Goal: Task Accomplishment & Management: Use online tool/utility

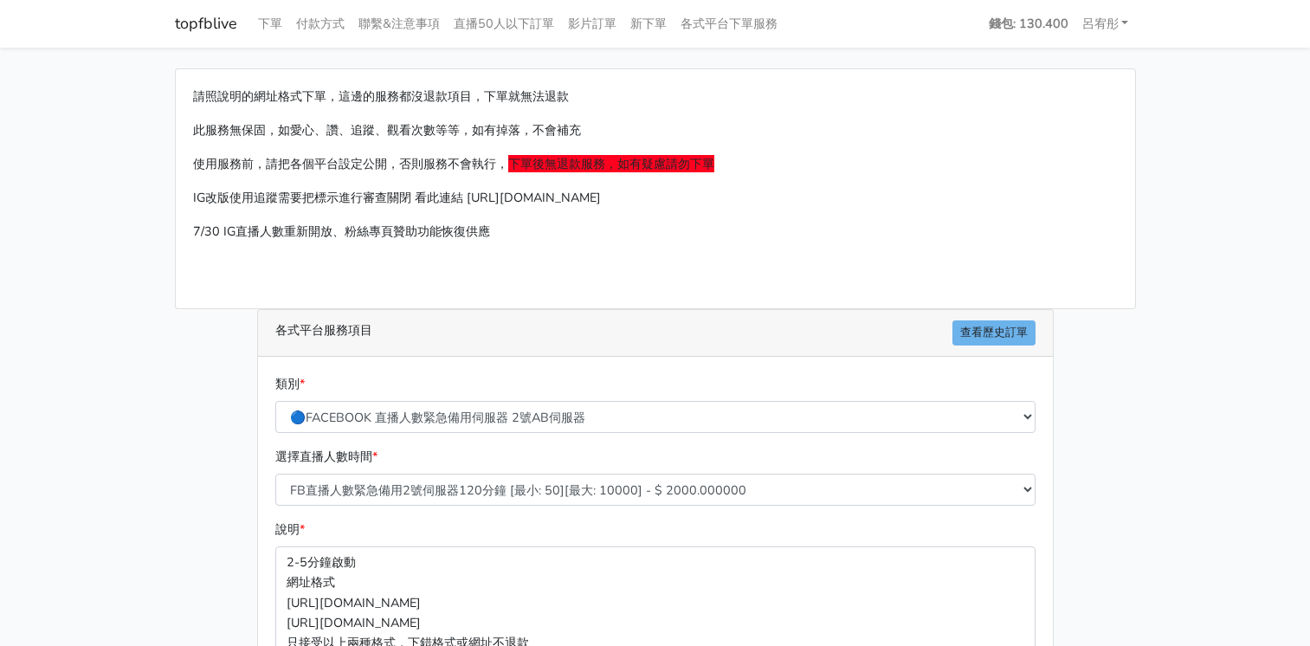
select select "575"
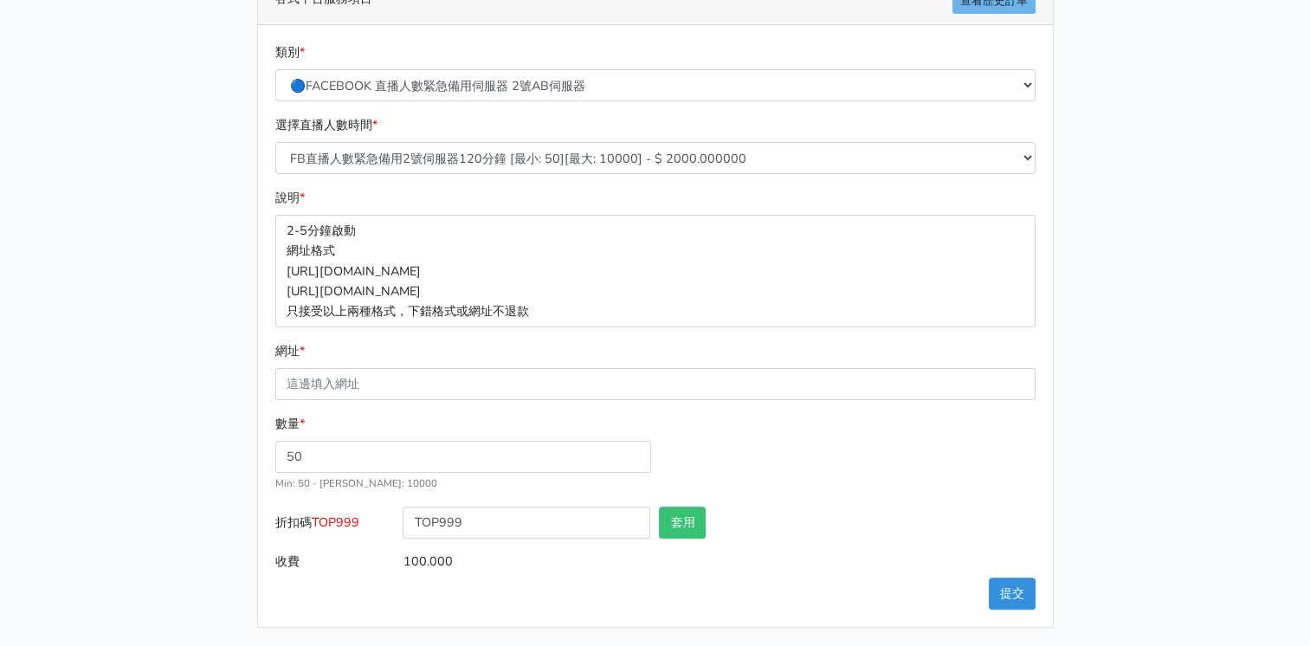
click at [405, 386] on input "網址 *" at bounding box center [655, 384] width 760 height 32
type input "[URL][DOMAIN_NAME]"
click at [692, 527] on button "套用" at bounding box center [682, 523] width 47 height 32
type input "套用失敗"
drag, startPoint x: 475, startPoint y: 521, endPoint x: 410, endPoint y: 521, distance: 64.1
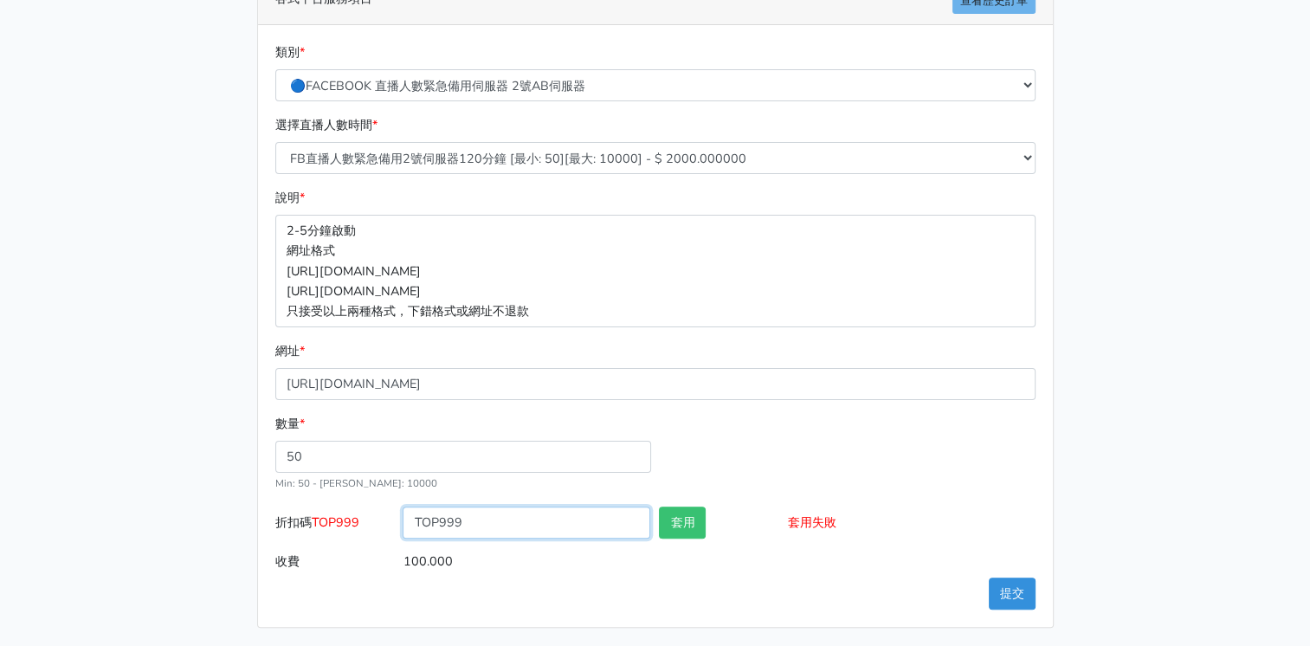
click at [410, 521] on input "TOP999" at bounding box center [527, 523] width 248 height 32
paste input "456"
type input "TOP456"
click at [684, 524] on button "套用" at bounding box center [682, 523] width 47 height 32
type input "套用成功"
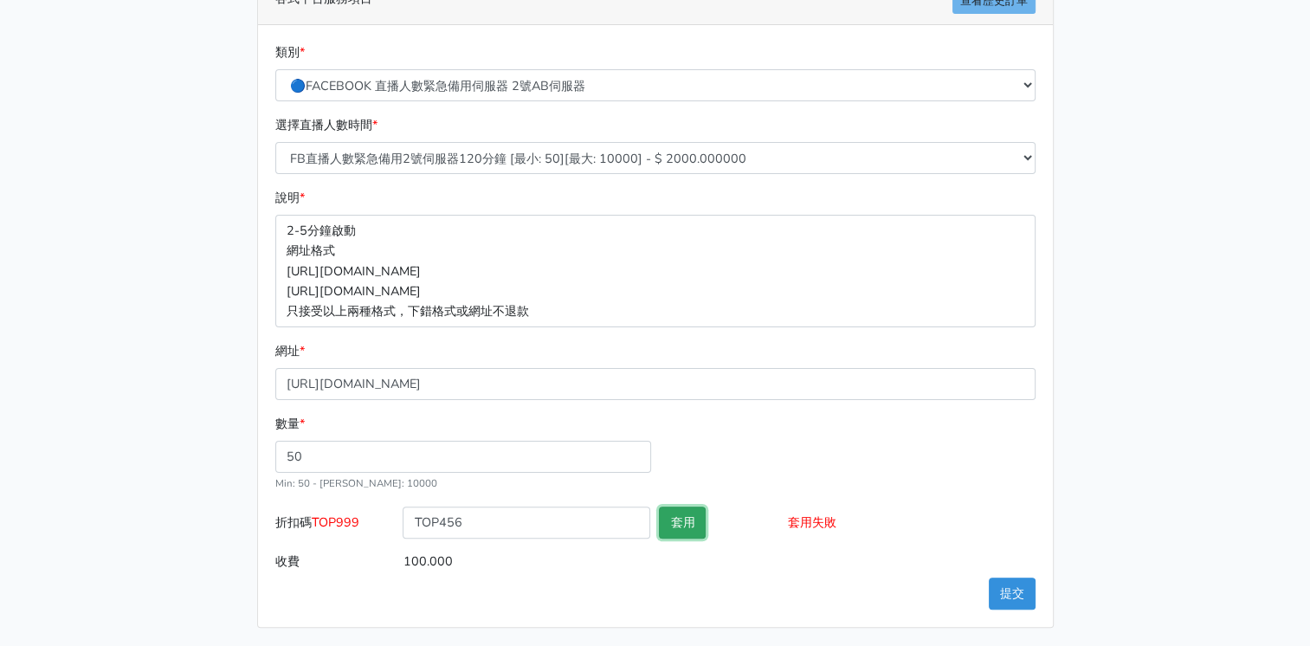
type input "96.000"
click at [1020, 604] on button "提交" at bounding box center [1012, 594] width 47 height 32
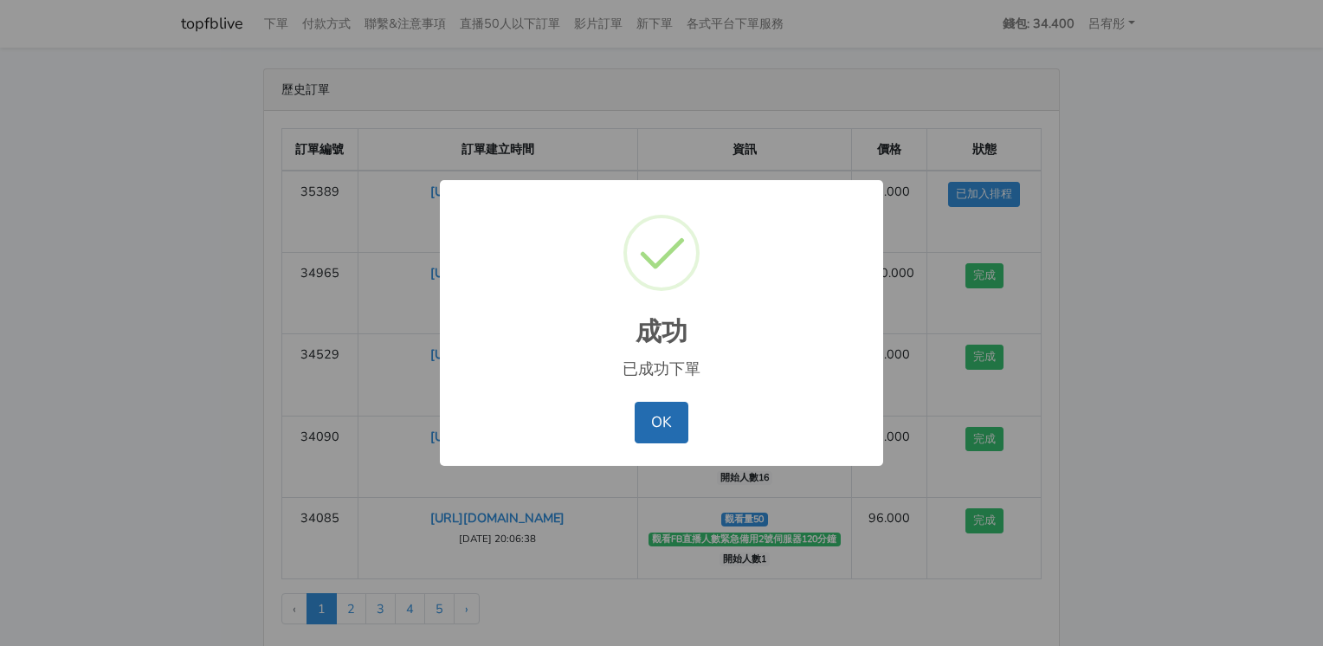
click at [665, 421] on button "OK" at bounding box center [661, 423] width 53 height 42
